Goal: Use online tool/utility: Utilize a website feature to perform a specific function

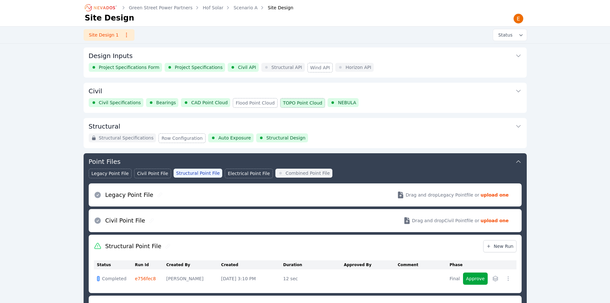
click at [407, 97] on button "Civil" at bounding box center [305, 90] width 433 height 15
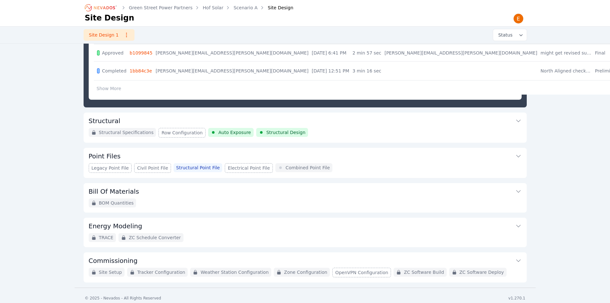
scroll to position [413, 0]
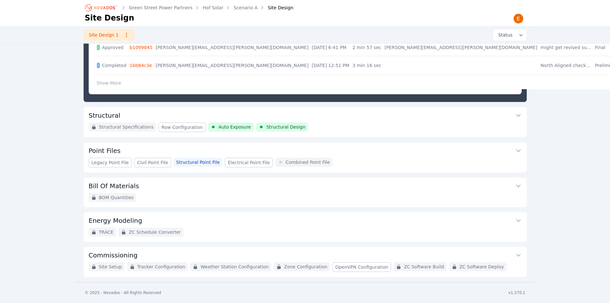
click at [343, 119] on button "Structural" at bounding box center [305, 114] width 433 height 15
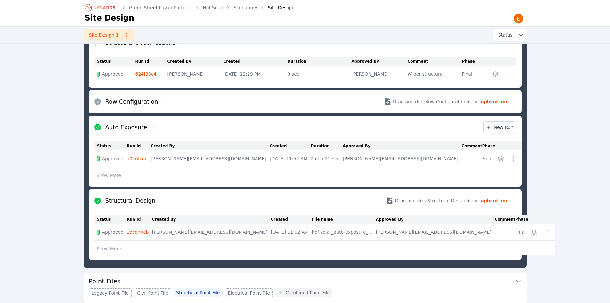
scroll to position [166, 0]
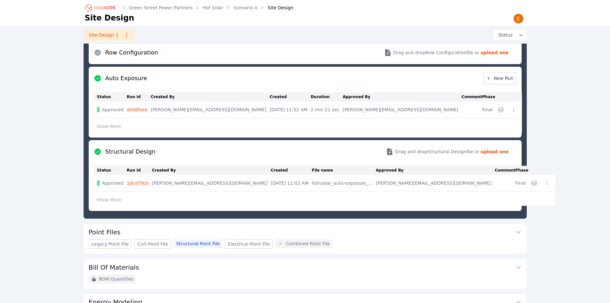
click at [100, 6] on icon "Breadcrumb" at bounding box center [104, 7] width 21 height 3
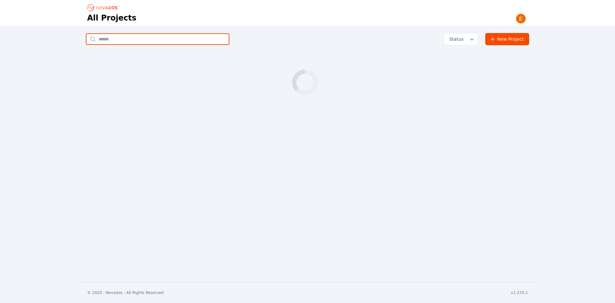
click at [148, 34] on input "text" at bounding box center [157, 39] width 143 height 12
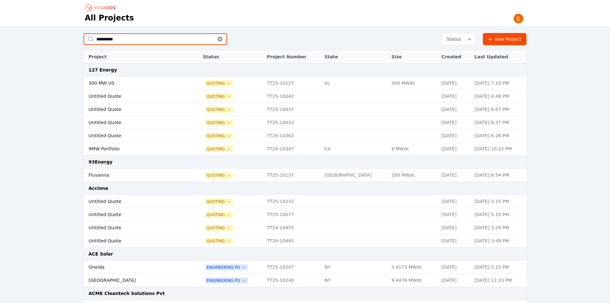
type input "**********"
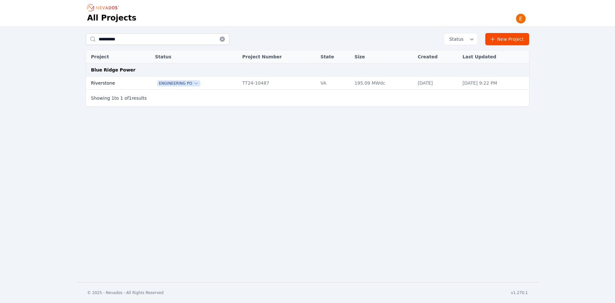
click at [125, 80] on td "Riverstone" at bounding box center [113, 83] width 55 height 13
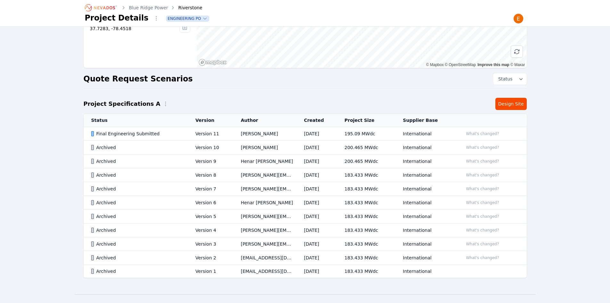
scroll to position [96, 0]
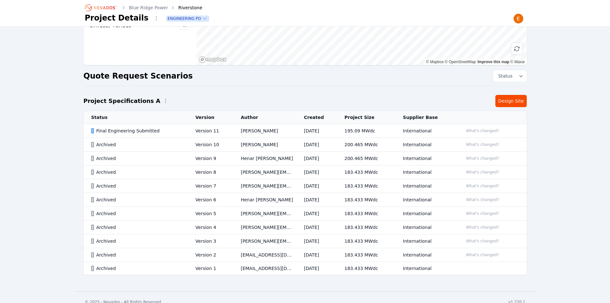
click at [427, 125] on td "International" at bounding box center [425, 131] width 60 height 14
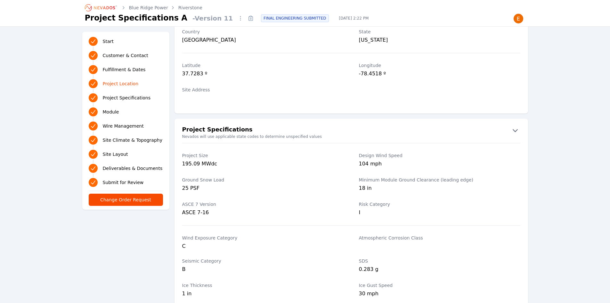
scroll to position [372, 0]
drag, startPoint x: 86, startPoint y: 254, endPoint x: 118, endPoint y: 159, distance: 100.6
click at [100, 10] on icon "Breadcrumb" at bounding box center [101, 8] width 35 height 10
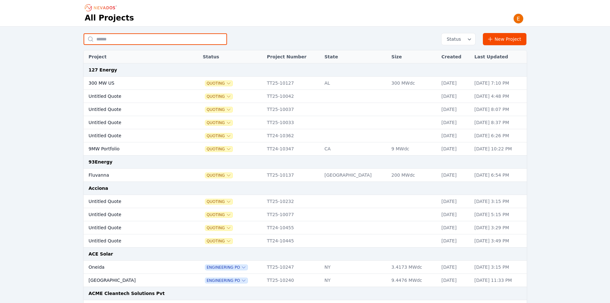
click at [142, 42] on input "text" at bounding box center [155, 39] width 143 height 12
type input "***"
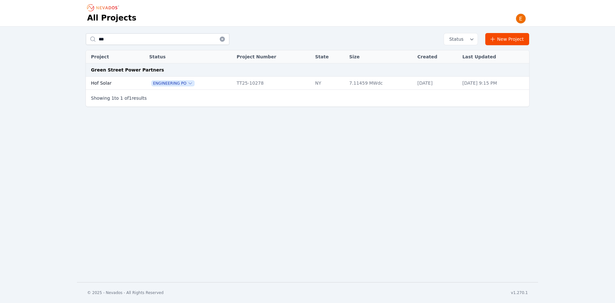
click at [111, 85] on td "Hof Solar" at bounding box center [110, 83] width 49 height 13
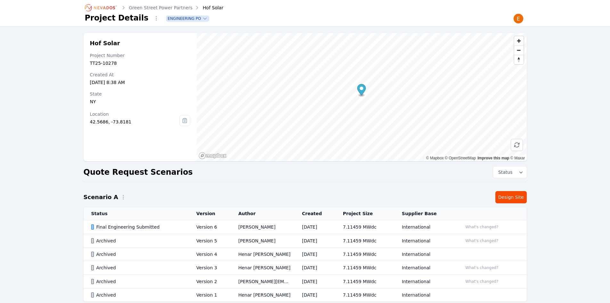
click at [107, 4] on icon "Breadcrumb" at bounding box center [101, 8] width 35 height 10
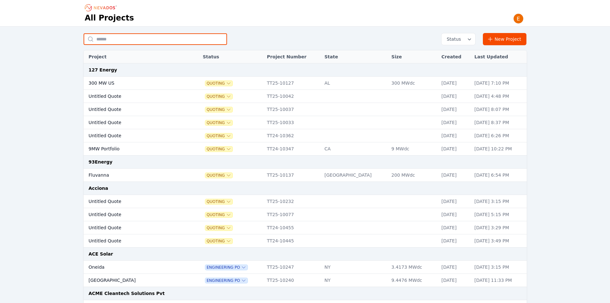
click at [136, 42] on input "text" at bounding box center [155, 39] width 143 height 12
type input "*****"
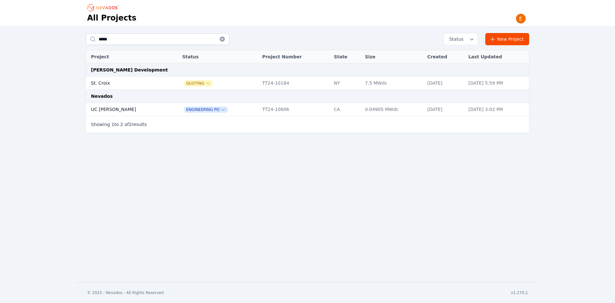
click at [110, 115] on td "UC [PERSON_NAME]" at bounding box center [127, 109] width 83 height 13
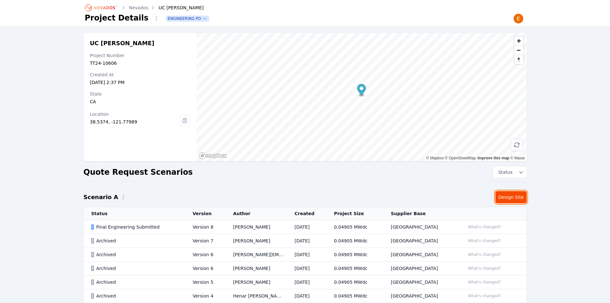
click at [507, 191] on link "Design Site" at bounding box center [510, 197] width 31 height 12
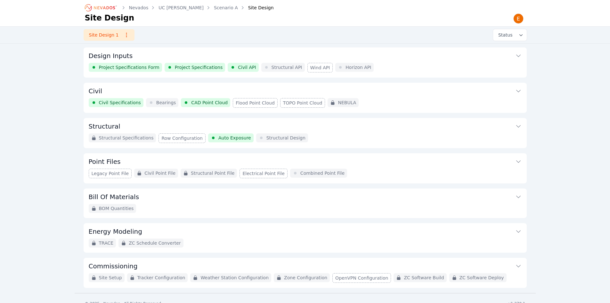
click at [246, 87] on button "Civil" at bounding box center [305, 90] width 433 height 15
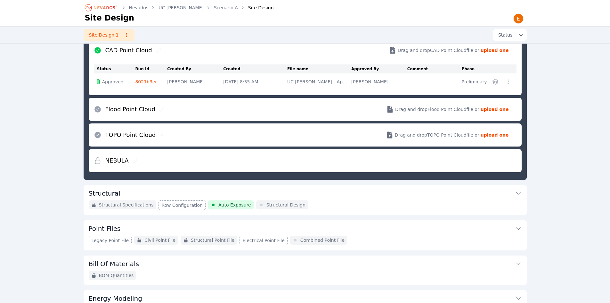
scroll to position [99, 0]
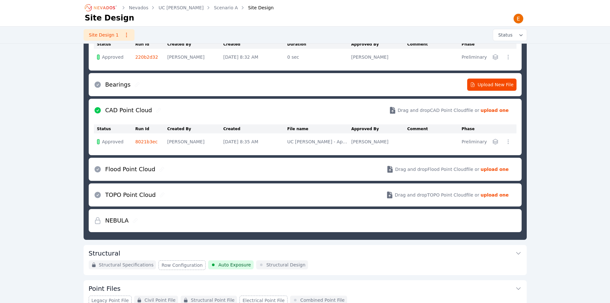
click at [107, 9] on icon "Breadcrumb" at bounding box center [101, 8] width 35 height 10
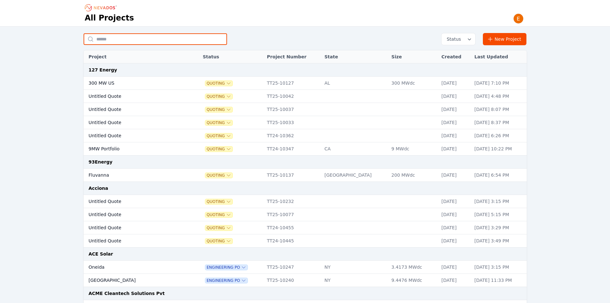
click at [124, 44] on input "text" at bounding box center [155, 39] width 143 height 12
type input "***"
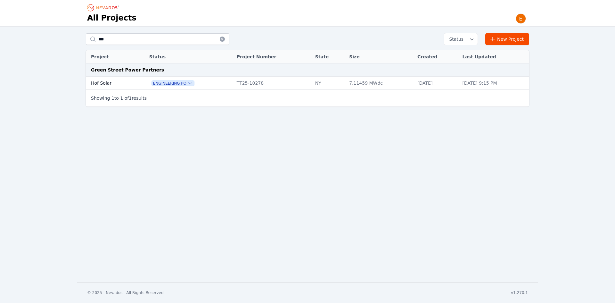
click at [101, 80] on td "Hof Solar" at bounding box center [110, 83] width 49 height 13
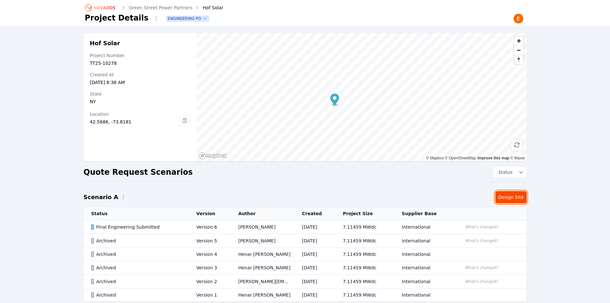
click at [505, 199] on link "Design Site" at bounding box center [510, 197] width 31 height 12
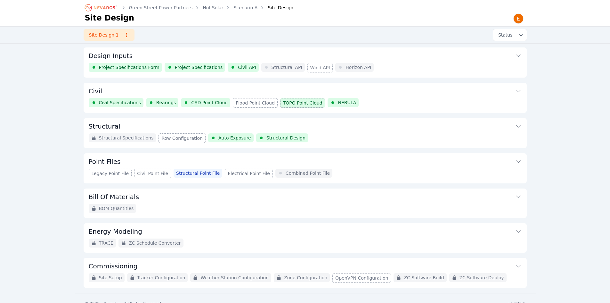
click at [323, 141] on div "Structural Specifications Row Configuration Auto Exposure Structural Design" at bounding box center [305, 138] width 433 height 10
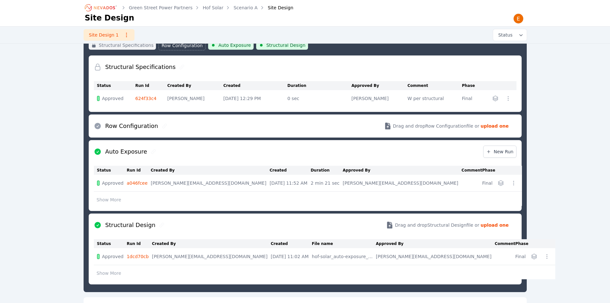
scroll to position [166, 0]
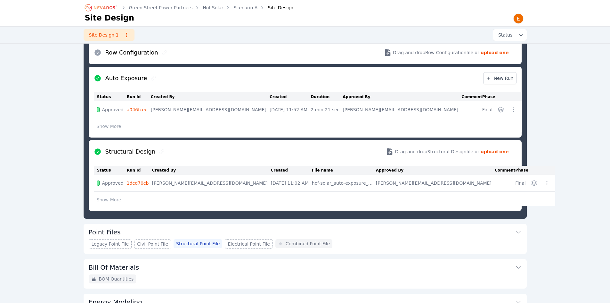
click at [544, 182] on icon "button" at bounding box center [547, 183] width 6 height 6
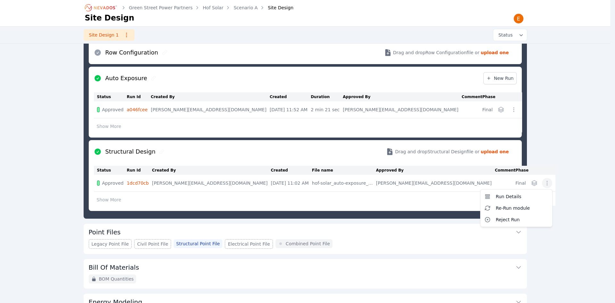
click at [529, 177] on td "Run Details Re-Run module Reject Run" at bounding box center [542, 183] width 26 height 17
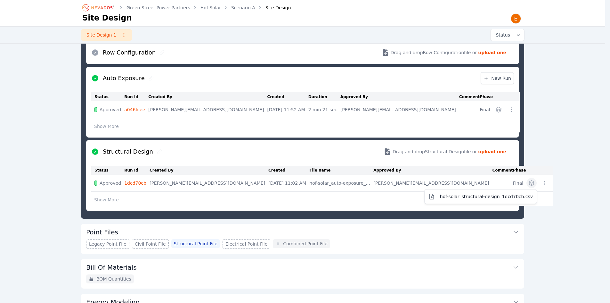
click at [529, 183] on icon "button" at bounding box center [531, 182] width 5 height 5
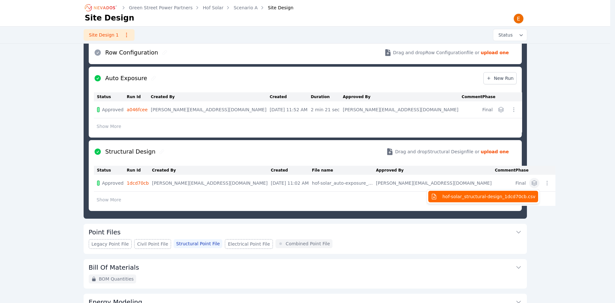
click at [454, 199] on span "hof-solar_structural-design_1dcd70cb.csv" at bounding box center [488, 196] width 93 height 6
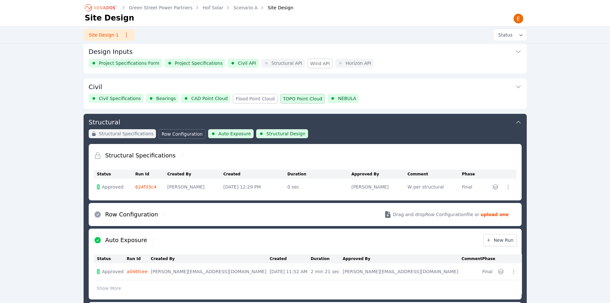
scroll to position [0, 0]
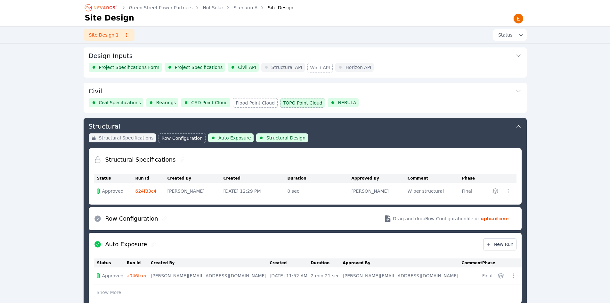
drag, startPoint x: 102, startPoint y: 8, endPoint x: 110, endPoint y: 17, distance: 11.6
click at [102, 8] on icon "Breadcrumb" at bounding box center [101, 8] width 35 height 10
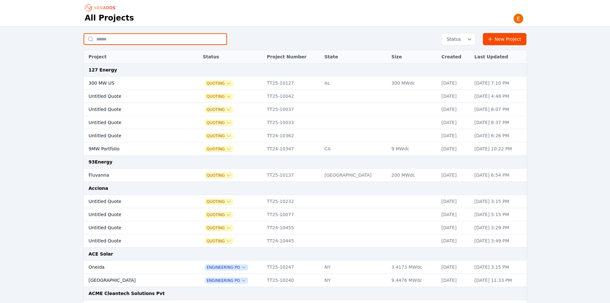
click at [135, 40] on input "text" at bounding box center [155, 39] width 143 height 12
type input "*****"
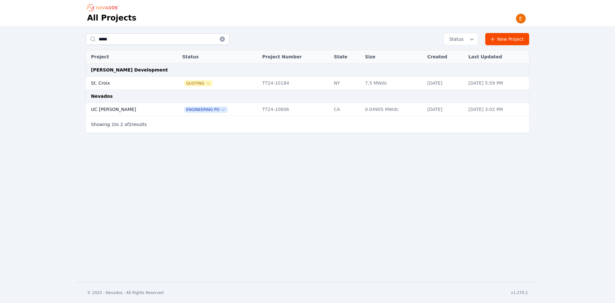
click at [121, 103] on td "UC [PERSON_NAME]" at bounding box center [127, 109] width 83 height 13
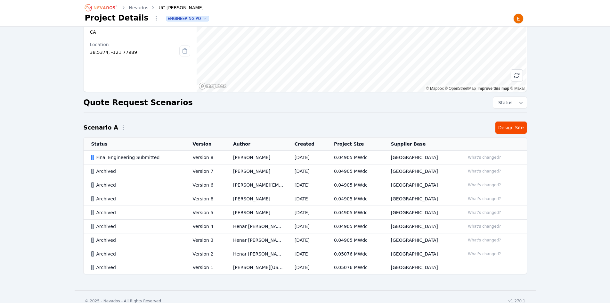
scroll to position [78, 0]
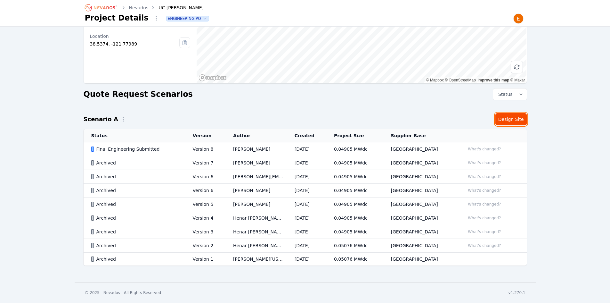
click at [516, 118] on link "Design Site" at bounding box center [510, 119] width 31 height 12
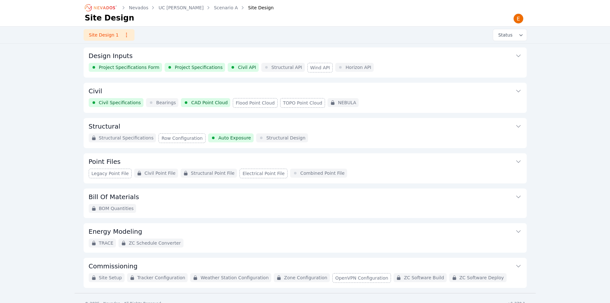
click at [376, 94] on button "Civil" at bounding box center [305, 90] width 433 height 15
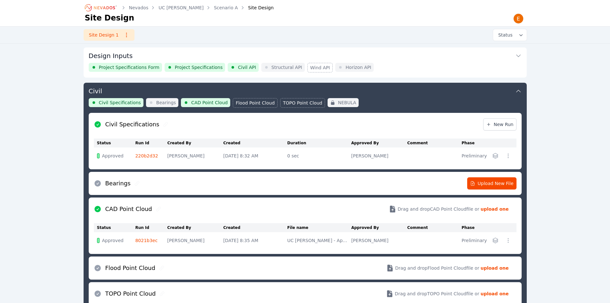
scroll to position [35, 0]
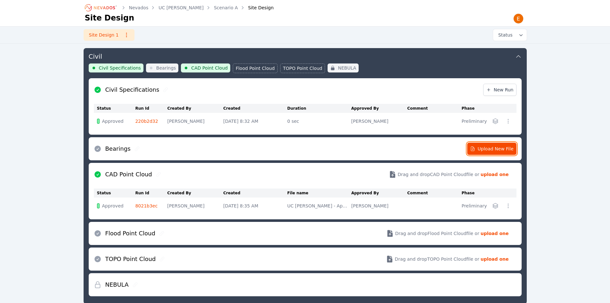
click at [478, 149] on span "Upload New File" at bounding box center [492, 148] width 44 height 6
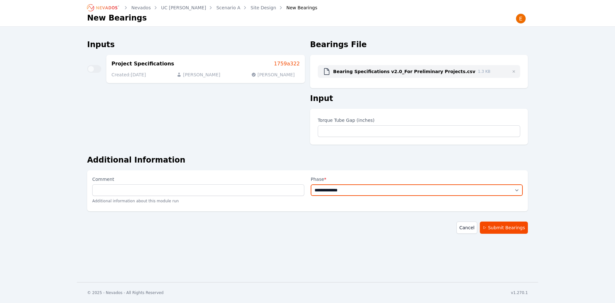
drag, startPoint x: 378, startPoint y: 188, endPoint x: 378, endPoint y: 194, distance: 6.7
click at [378, 188] on select "**********" at bounding box center [417, 190] width 212 height 12
select select "*****"
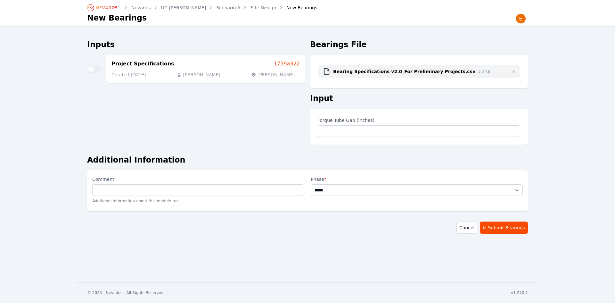
click at [311, 184] on select "**********" at bounding box center [417, 190] width 212 height 12
click at [515, 226] on button "Submit Bearings" at bounding box center [504, 227] width 48 height 12
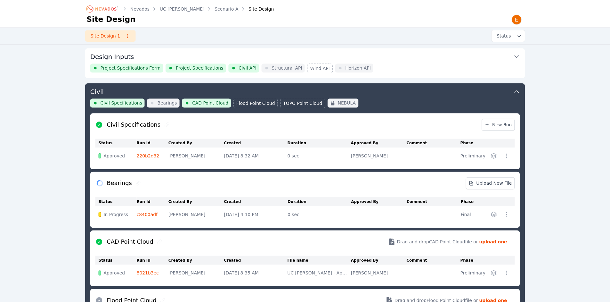
scroll to position [124, 0]
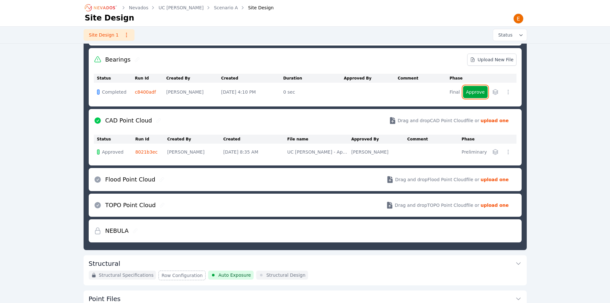
click at [478, 87] on button "Approve" at bounding box center [475, 92] width 24 height 12
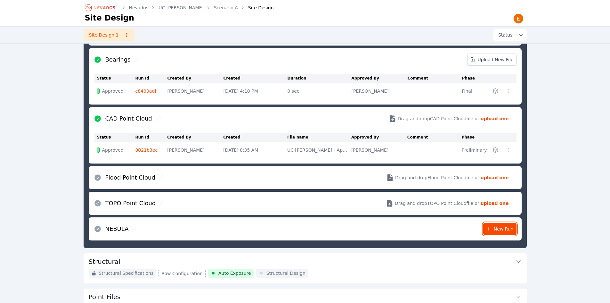
click at [499, 229] on span "New Run" at bounding box center [500, 228] width 28 height 6
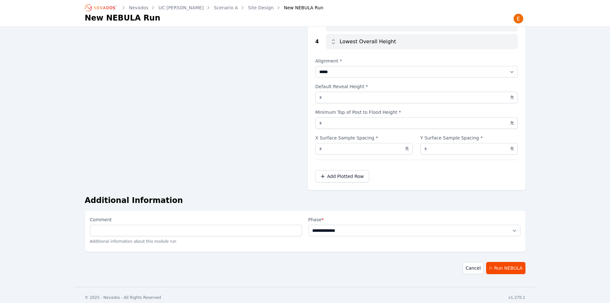
scroll to position [142, 0]
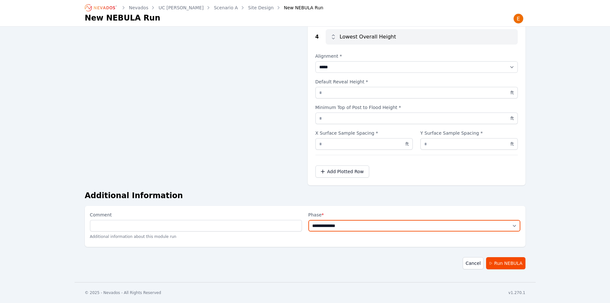
click at [381, 227] on select "**********" at bounding box center [414, 226] width 212 height 12
select select "**********"
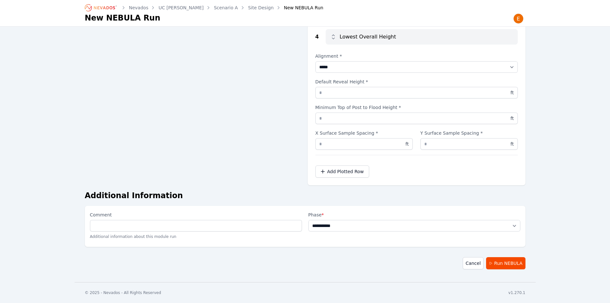
click at [308, 220] on select "**********" at bounding box center [414, 226] width 212 height 12
click at [506, 265] on button "Run NEBULA" at bounding box center [505, 263] width 39 height 12
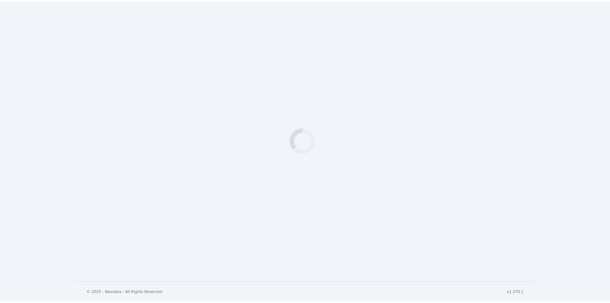
scroll to position [293, 0]
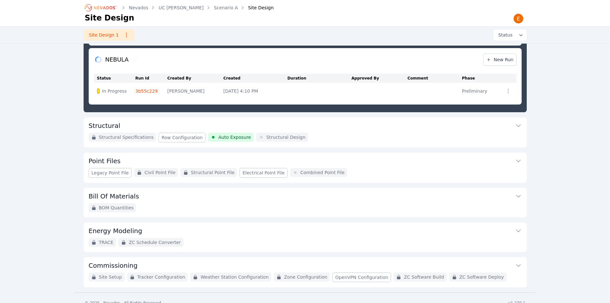
click at [53, 140] on div "Nevados UC [PERSON_NAME] Scenario A Site Design Site Design Site Design 1 Statu…" at bounding box center [305, -1] width 610 height 585
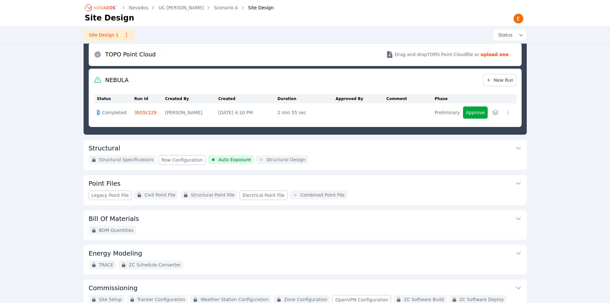
scroll to position [261, 0]
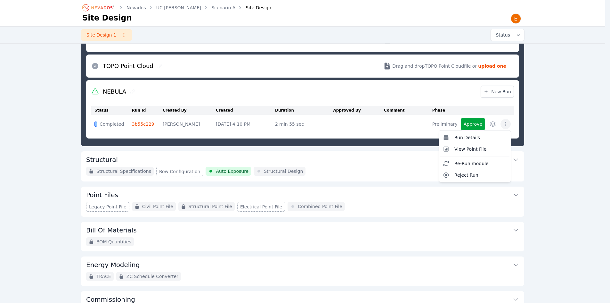
click at [509, 125] on icon "button" at bounding box center [505, 124] width 6 height 6
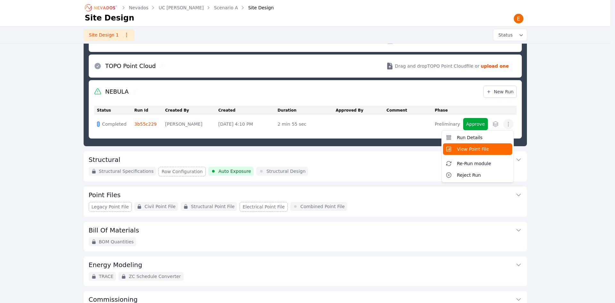
click at [481, 150] on span "View Point File" at bounding box center [473, 149] width 32 height 6
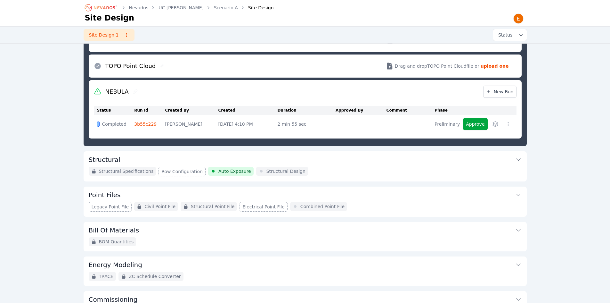
scroll to position [293, 0]
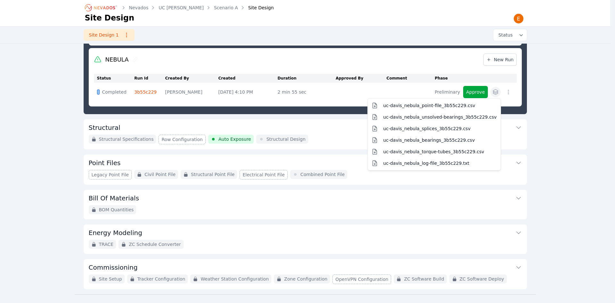
click at [499, 93] on button "button" at bounding box center [495, 92] width 10 height 10
click at [480, 105] on button "uc-davis_nebula_point-file_3b55c229.csv" at bounding box center [434, 106] width 130 height 12
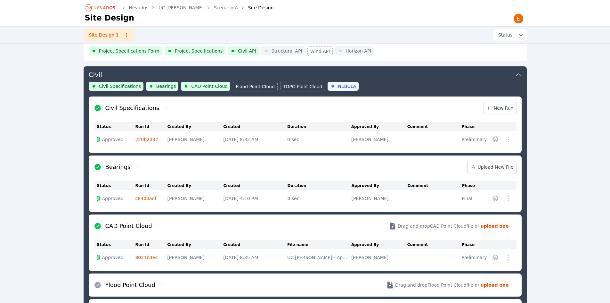
scroll to position [0, 0]
